Goal: Task Accomplishment & Management: Manage account settings

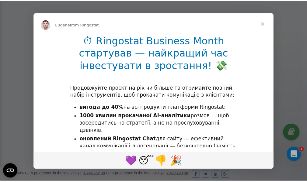
scroll to position [183, 0]
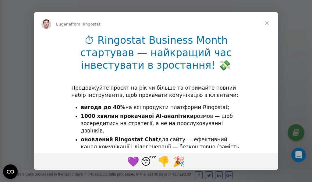
click at [267, 23] on span "Close" at bounding box center [267, 23] width 22 height 22
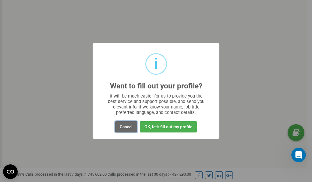
click at [124, 128] on button "Cancel" at bounding box center [126, 126] width 22 height 11
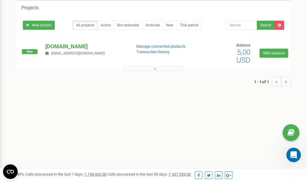
scroll to position [0, 0]
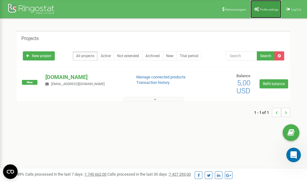
click at [264, 9] on span "Profile settings" at bounding box center [269, 9] width 19 height 3
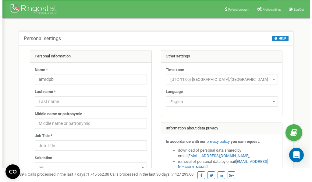
scroll to position [30, 0]
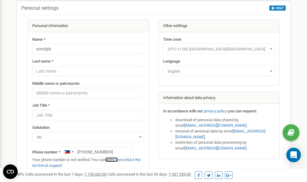
click at [114, 160] on link "verify it" at bounding box center [111, 160] width 12 height 5
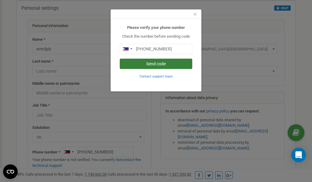
click at [162, 63] on button "Send code" at bounding box center [156, 64] width 72 height 10
